Goal: Task Accomplishment & Management: Manage account settings

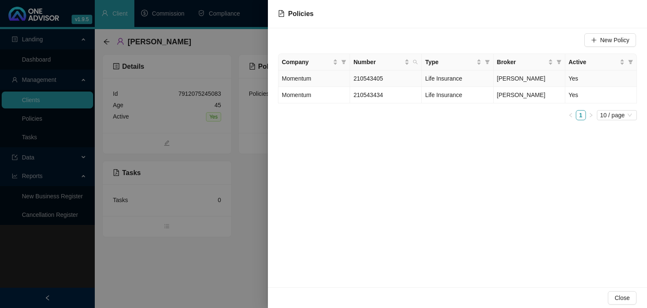
click at [377, 78] on span "210543405" at bounding box center [367, 78] width 29 height 7
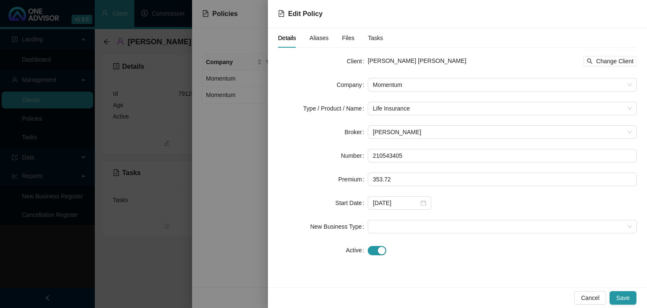
click at [233, 228] on div at bounding box center [323, 154] width 647 height 308
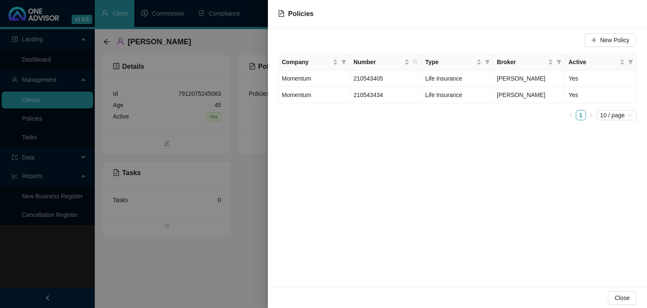
click at [232, 271] on div at bounding box center [323, 154] width 647 height 308
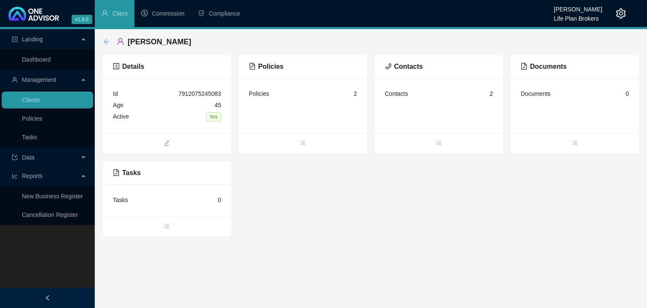
click at [107, 42] on icon "arrow-left" at bounding box center [106, 41] width 7 height 7
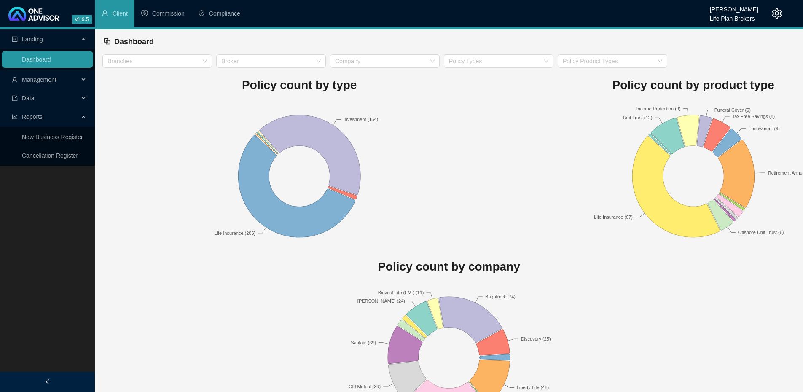
click at [775, 16] on icon "setting" at bounding box center [777, 13] width 10 height 10
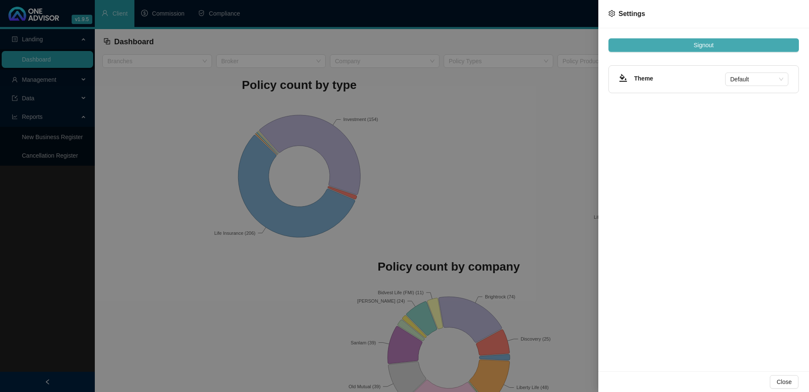
click at [698, 45] on span "Signout" at bounding box center [703, 44] width 20 height 9
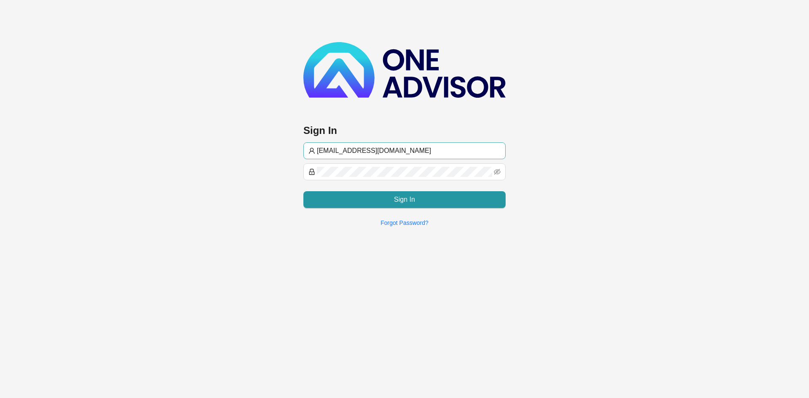
click at [334, 149] on input "admin@lifeplanbrokers.co.za" at bounding box center [409, 151] width 184 height 10
type input "gavin@lifeplanbrokers.co.za"
drag, startPoint x: 468, startPoint y: 301, endPoint x: 445, endPoint y: 242, distance: 63.4
click at [468, 300] on main "Sign In gavin@lifeplanbrokers.co.za Sign In Forgot Password?" at bounding box center [404, 199] width 809 height 398
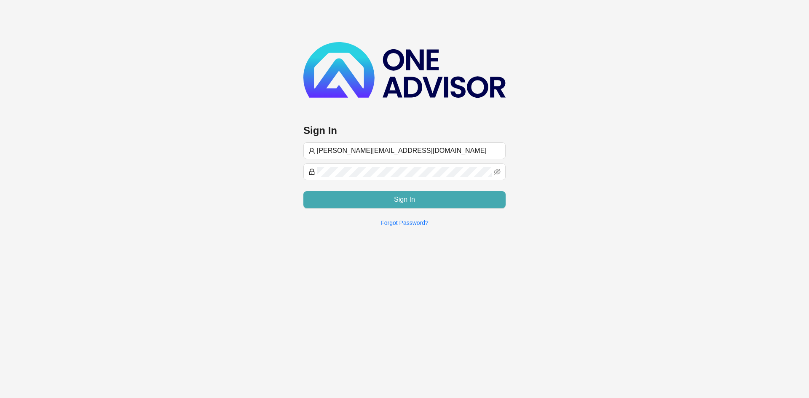
click at [398, 197] on span "Sign In" at bounding box center [404, 200] width 21 height 10
